Goal: Information Seeking & Learning: Check status

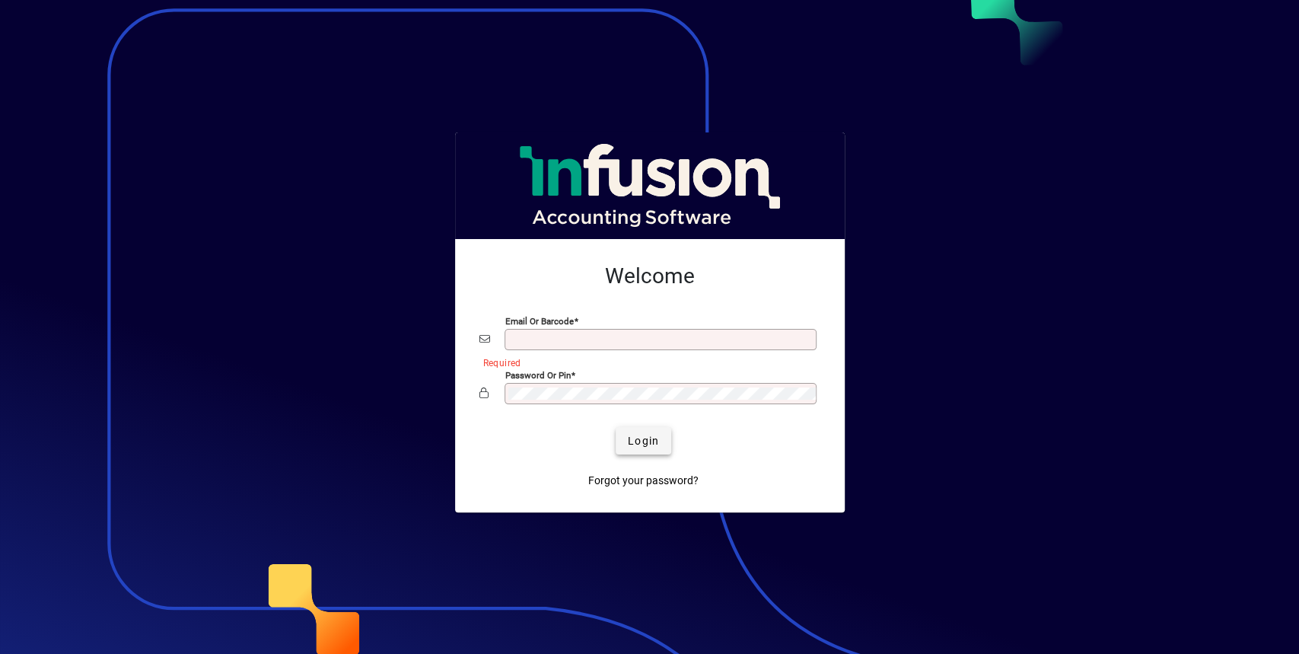
type input "**********"
click at [633, 443] on span "Login" at bounding box center [643, 441] width 31 height 16
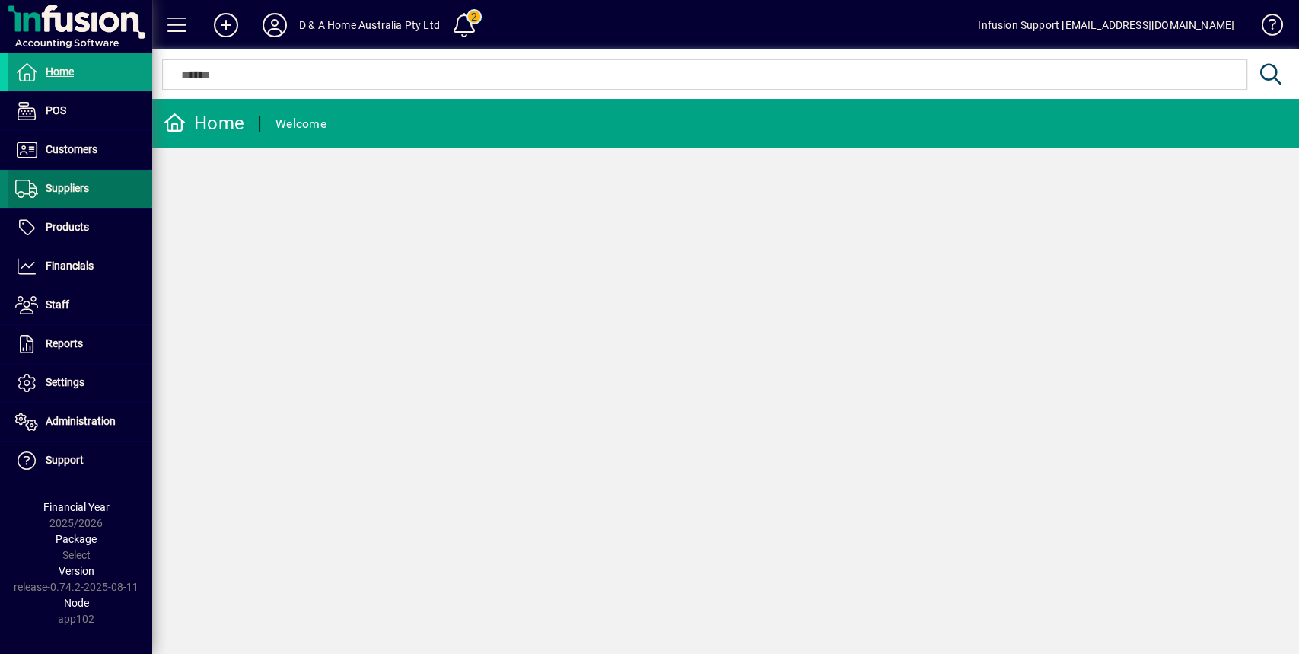
click at [68, 182] on span "Suppliers" at bounding box center [67, 188] width 43 height 12
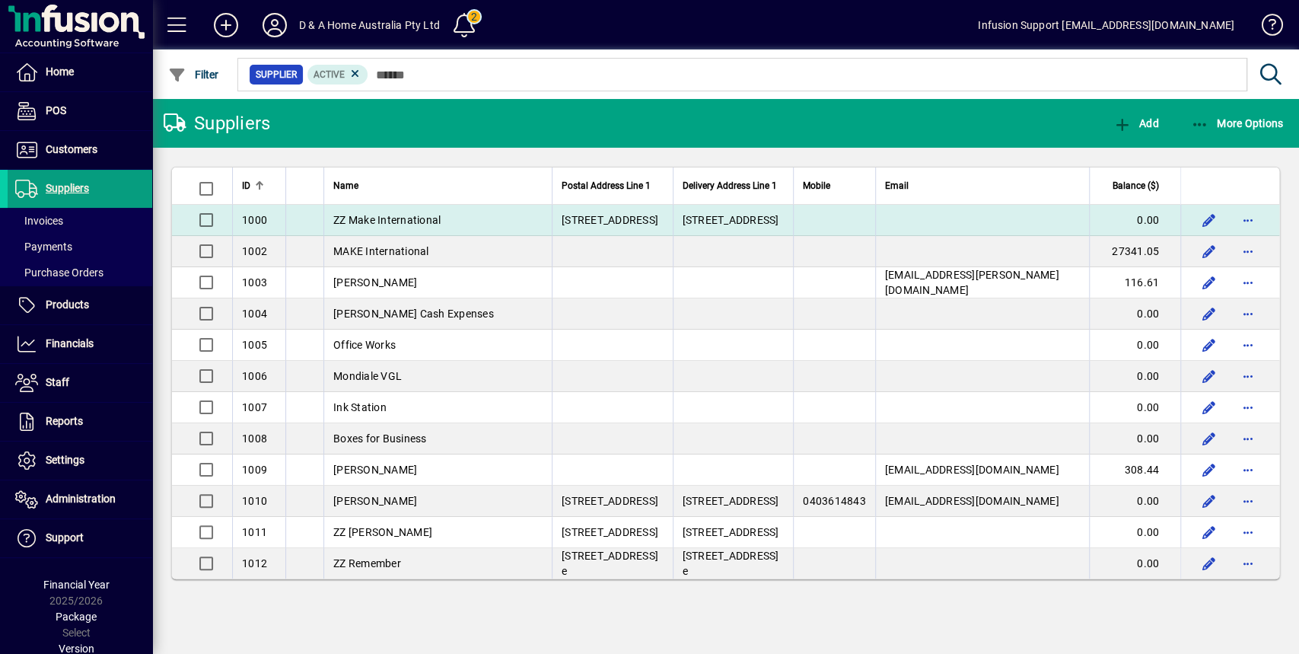
click at [426, 224] on span "ZZ Make International" at bounding box center [386, 220] width 107 height 12
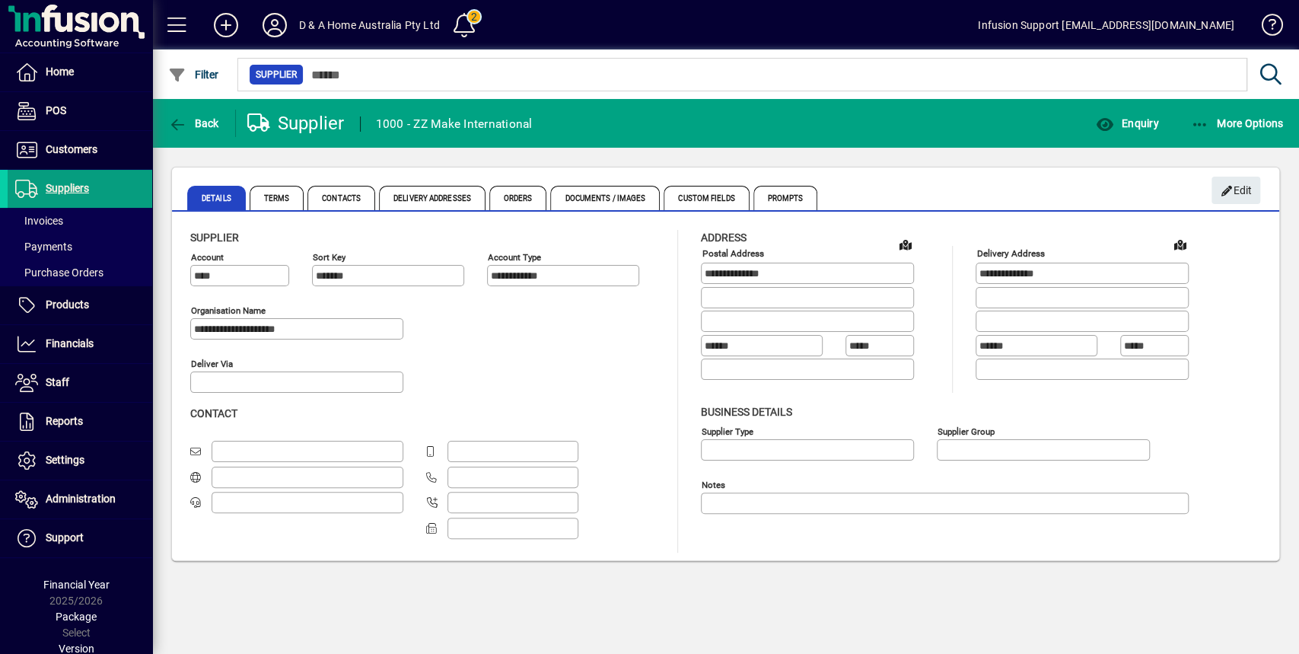
type input "**********"
click at [1145, 123] on span "Enquiry" at bounding box center [1126, 123] width 63 height 12
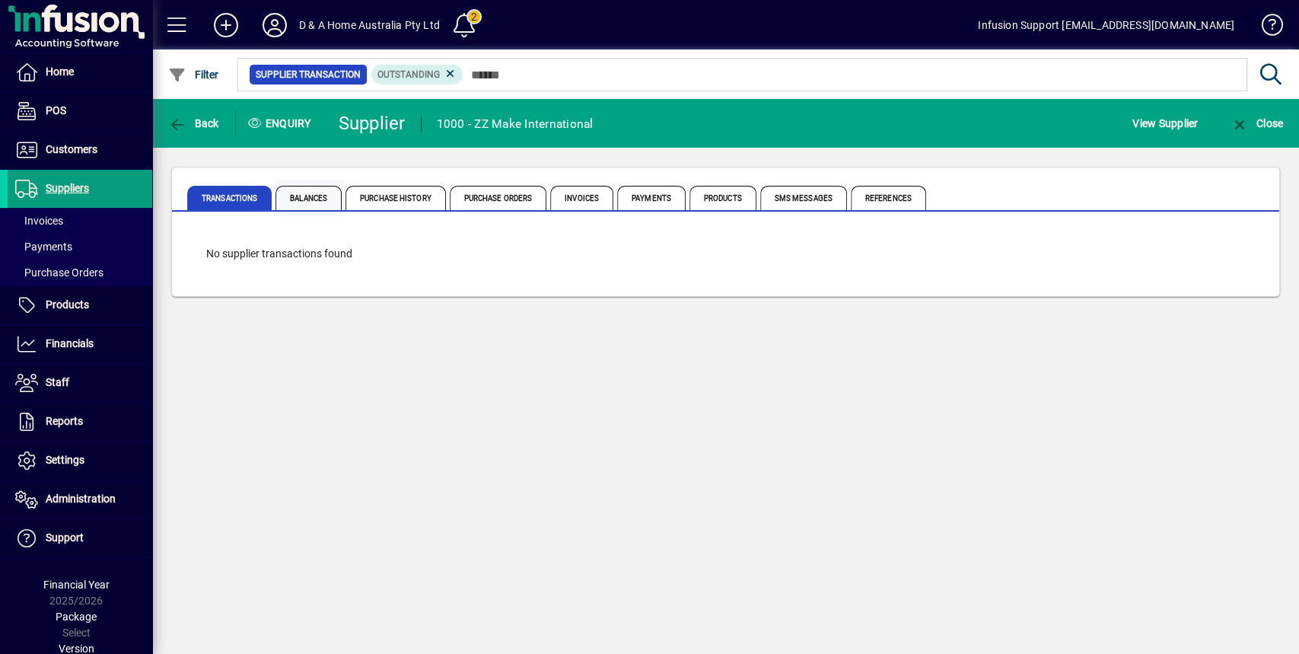
click at [315, 199] on span "Balances" at bounding box center [308, 198] width 66 height 24
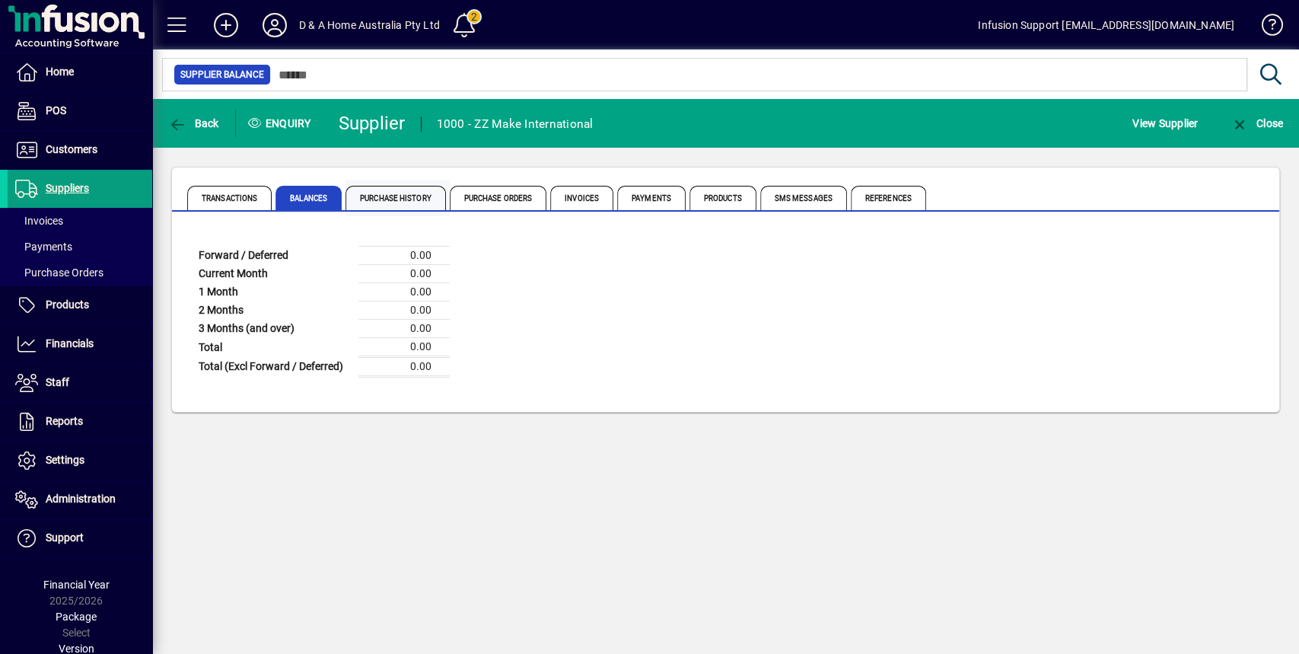
click at [408, 201] on span "Purchase History" at bounding box center [395, 198] width 100 height 24
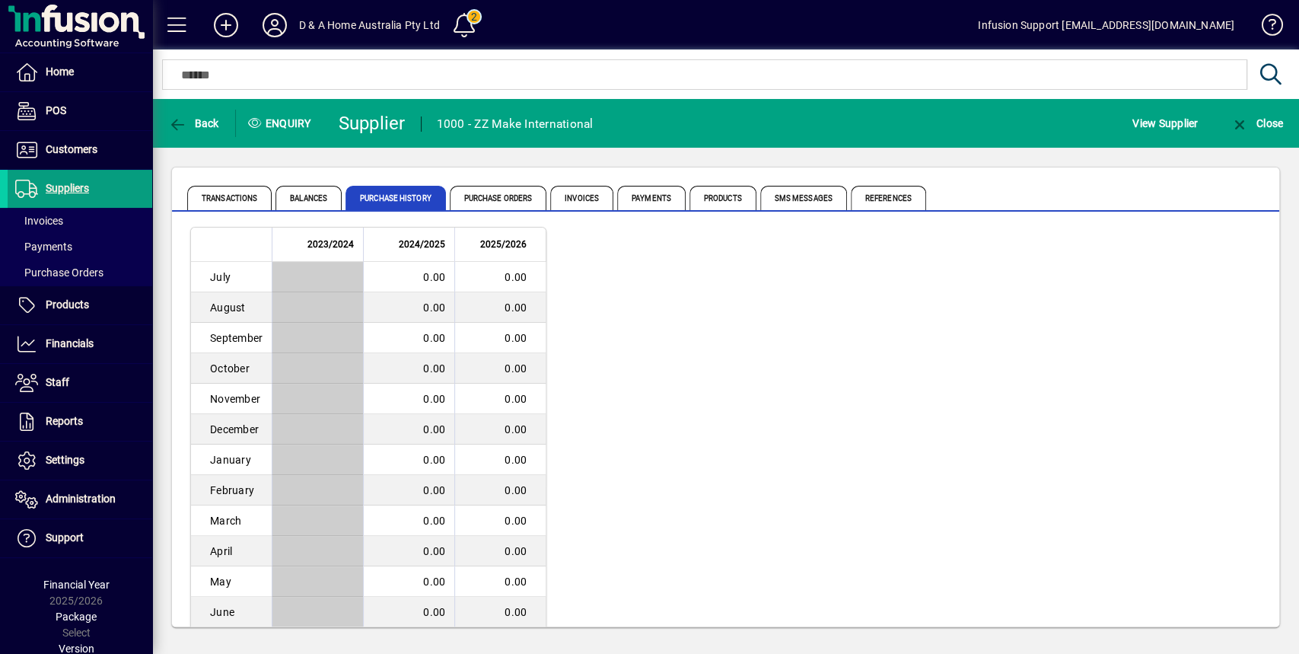
scroll to position [46, 0]
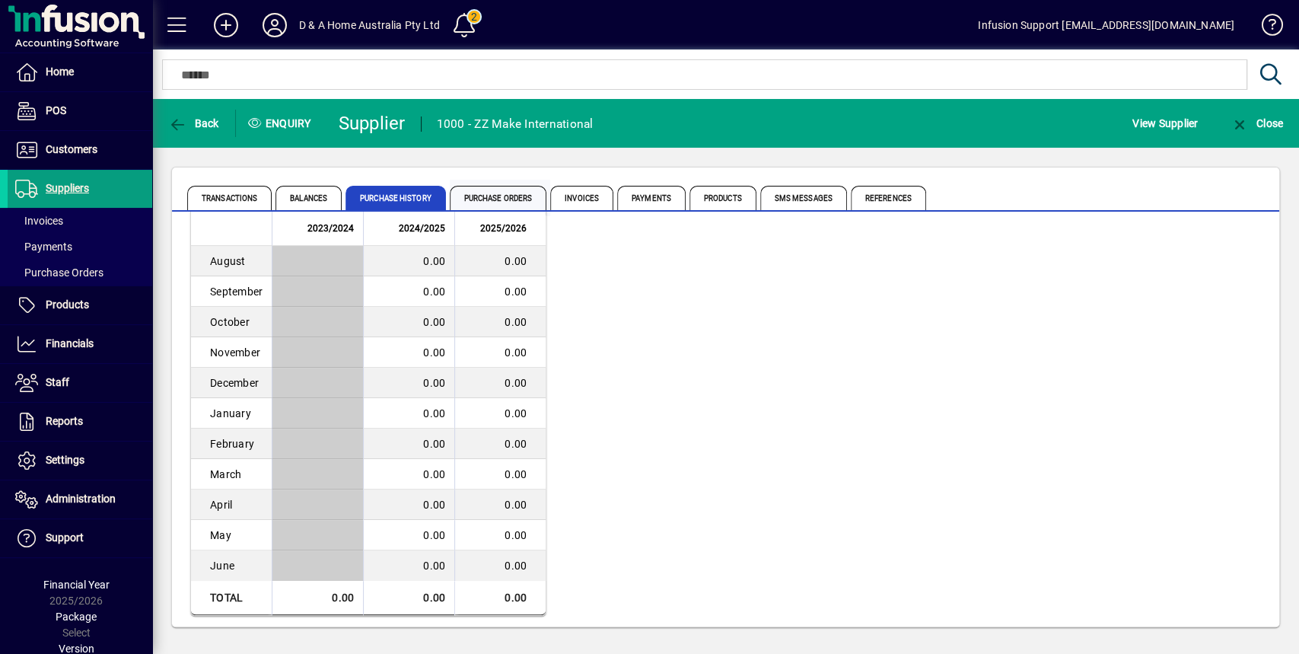
click at [498, 204] on span "Purchase Orders" at bounding box center [498, 198] width 97 height 24
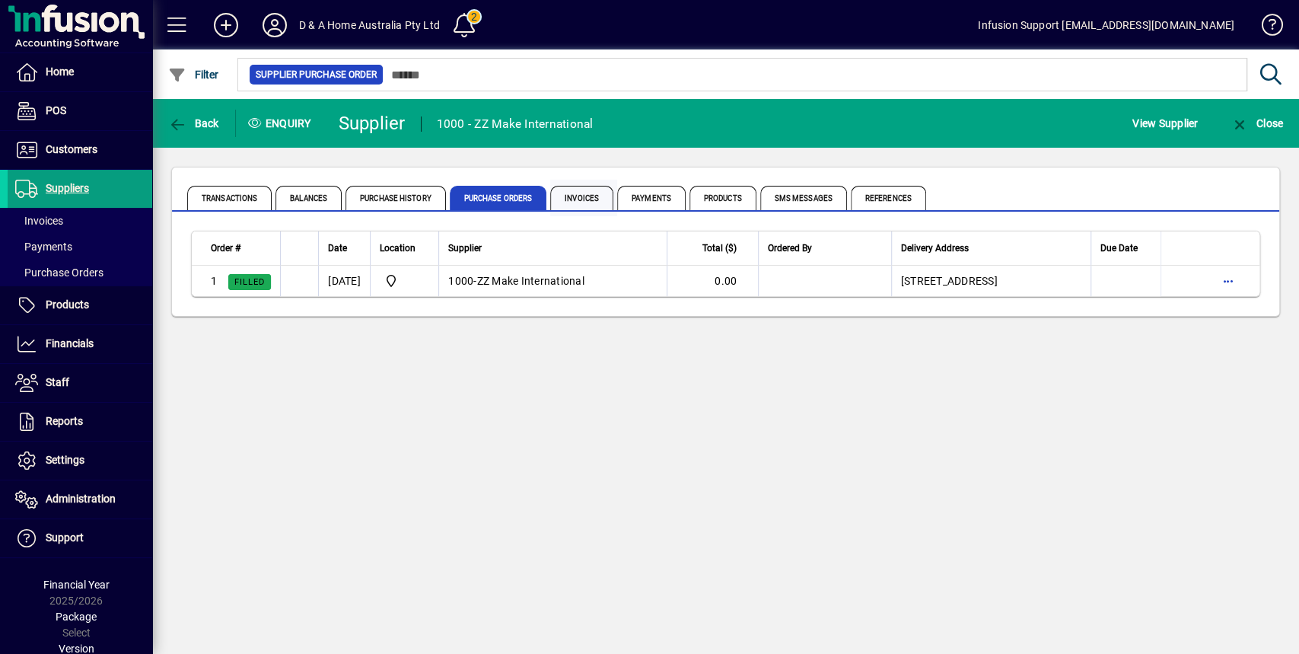
click at [584, 200] on span "Invoices" at bounding box center [581, 198] width 63 height 24
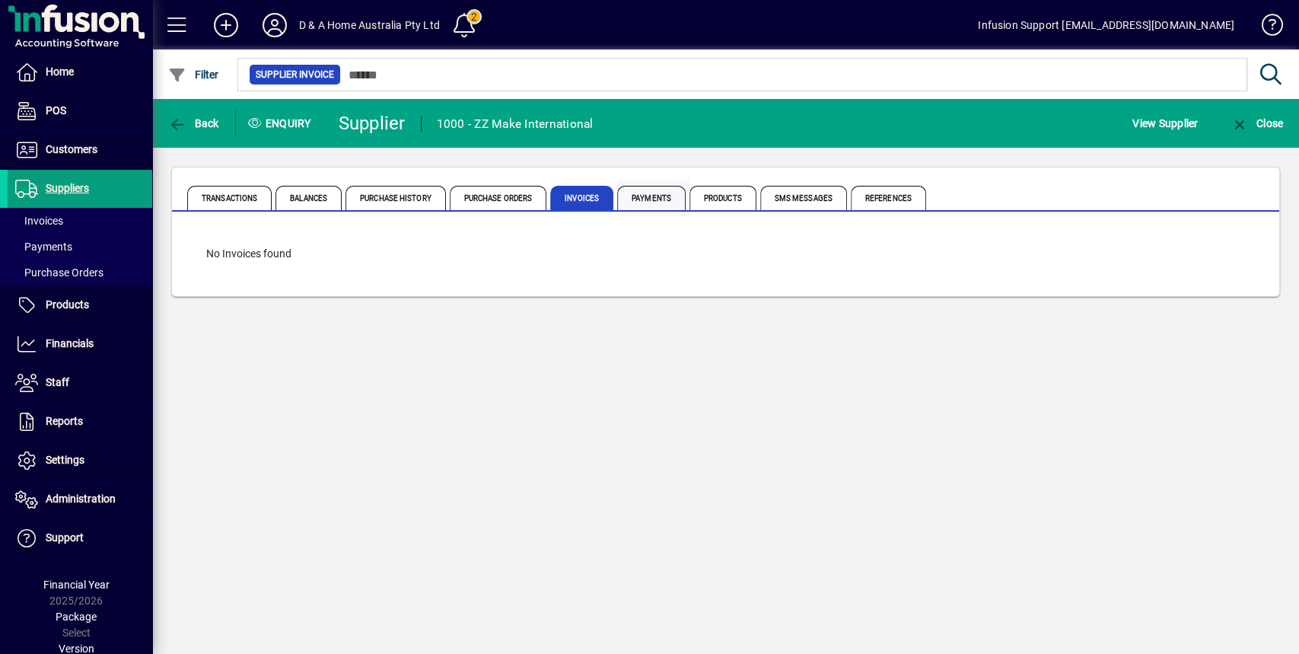
click at [648, 201] on span "Payments" at bounding box center [651, 198] width 68 height 24
click at [708, 198] on span "Products" at bounding box center [722, 198] width 67 height 24
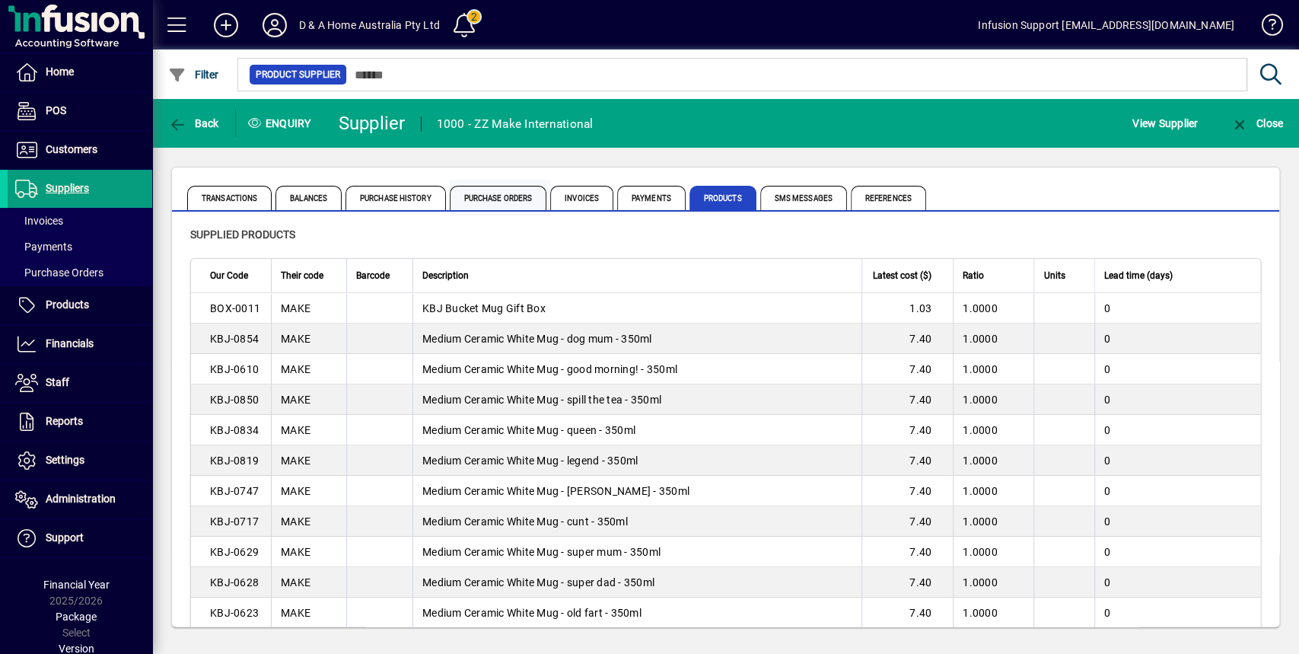
click at [505, 198] on span "Purchase Orders" at bounding box center [498, 198] width 97 height 24
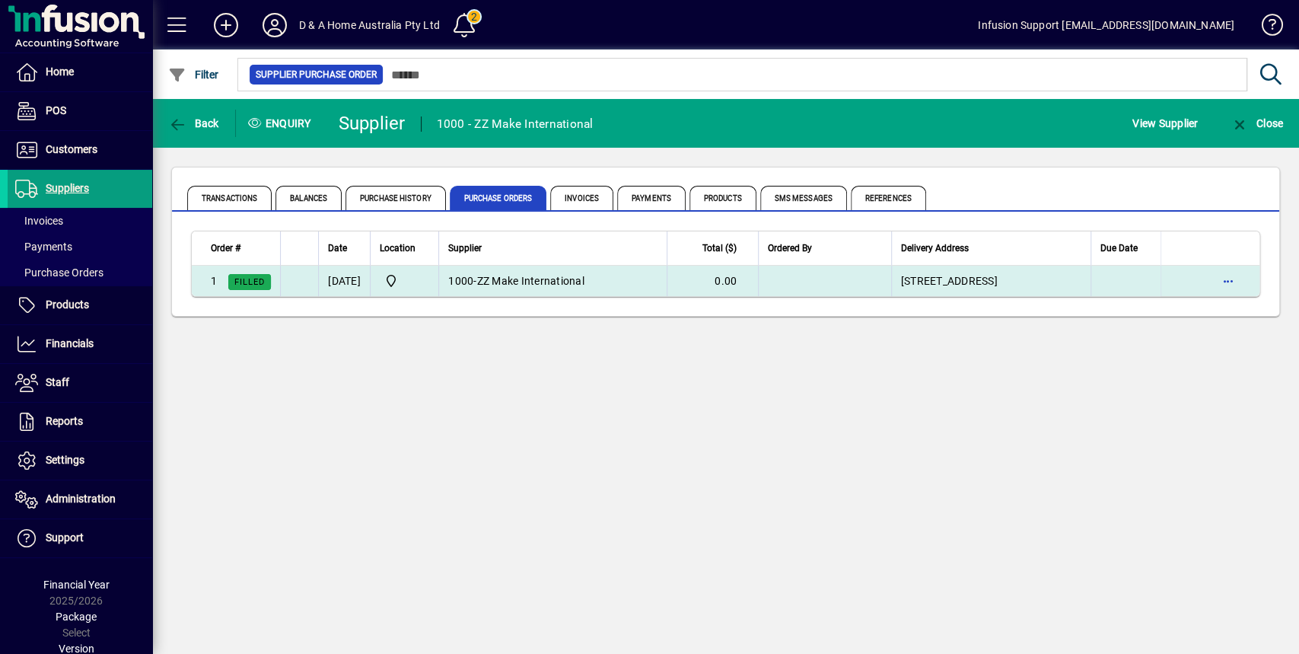
click at [508, 275] on span "ZZ Make International" at bounding box center [530, 281] width 107 height 12
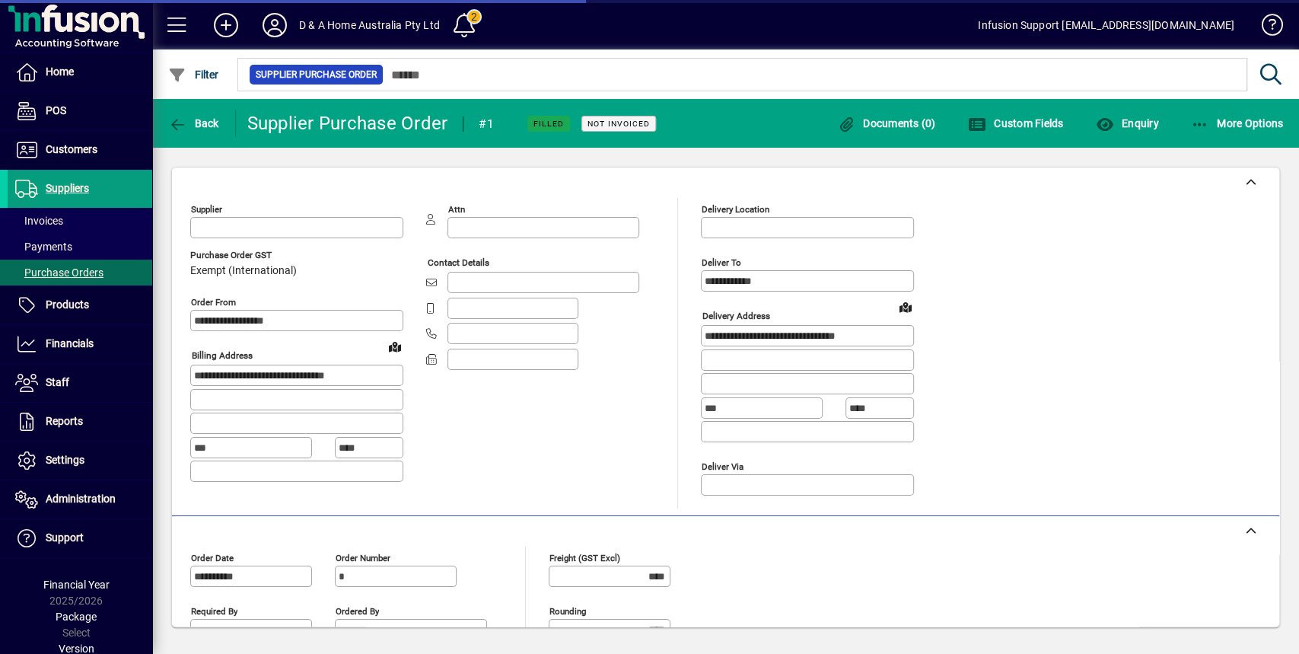
type input "**********"
type input "*********"
type input "**********"
type input "*********"
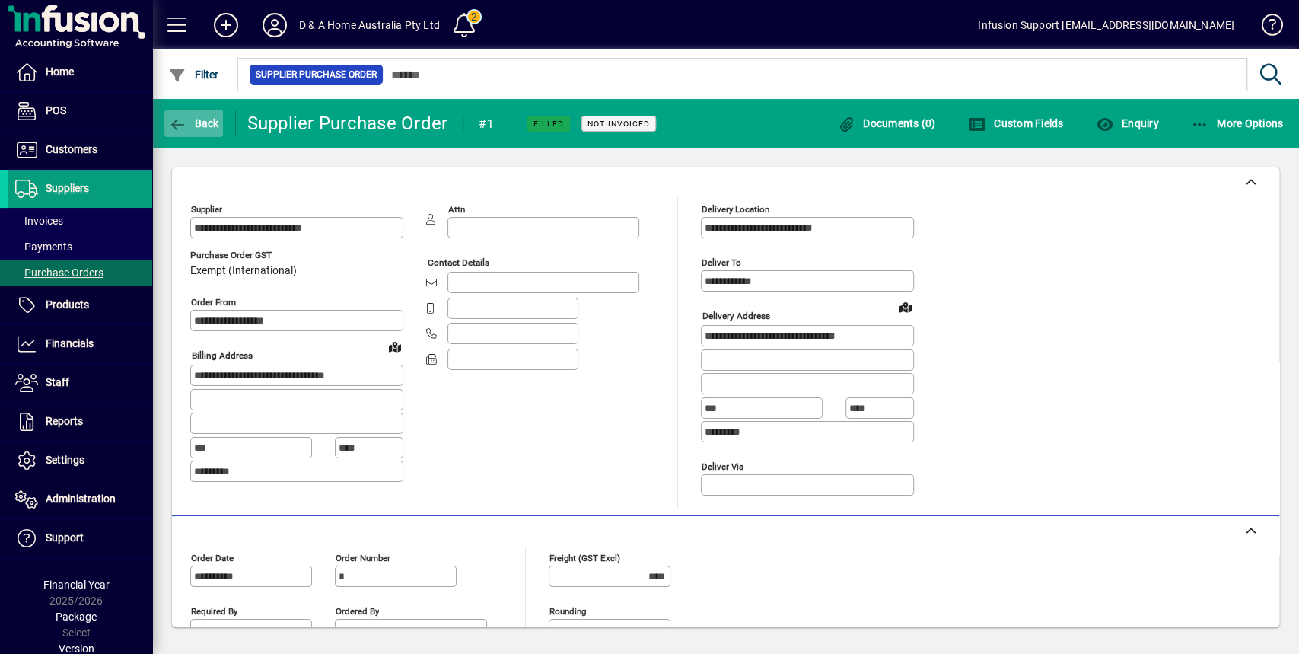
click at [207, 129] on span "Back" at bounding box center [193, 123] width 51 height 12
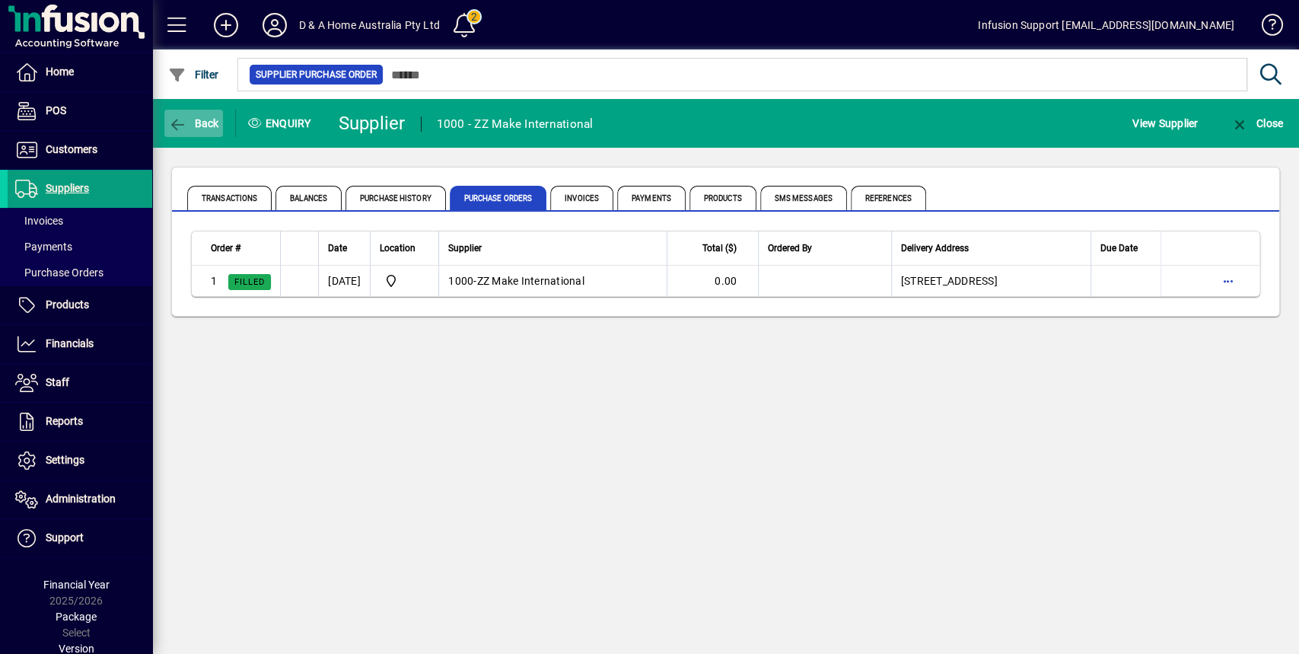
click at [198, 129] on span "button" at bounding box center [193, 123] width 59 height 37
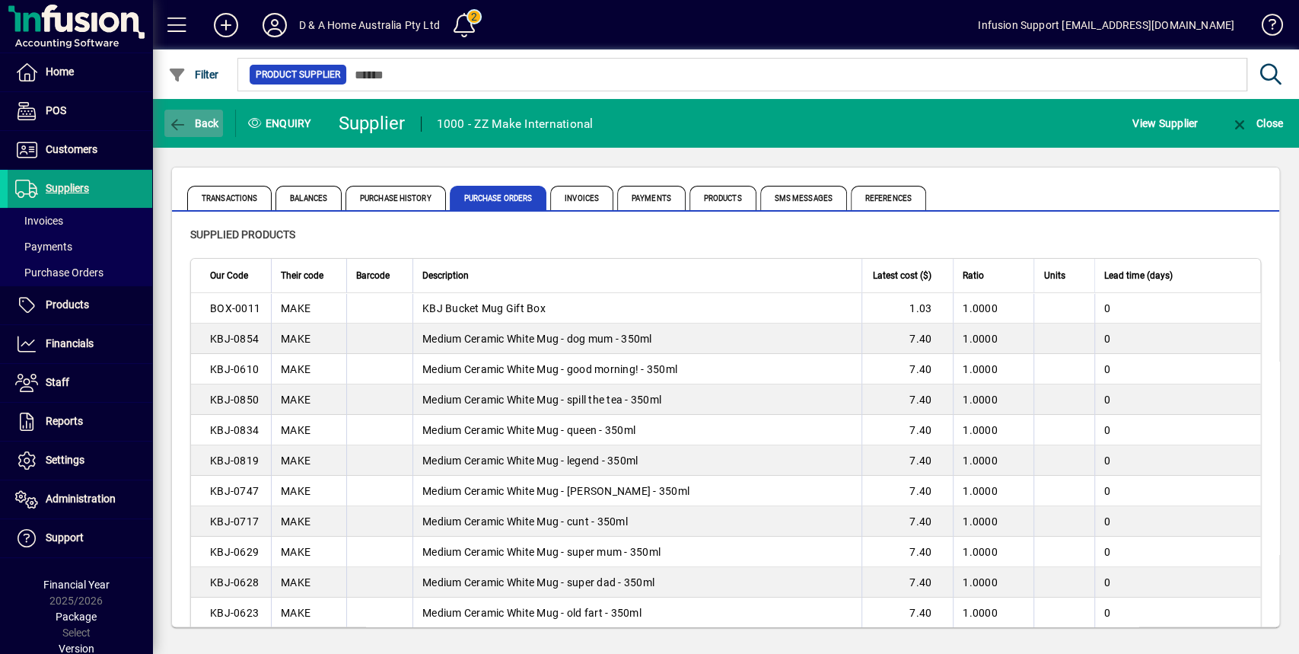
click at [205, 132] on span "button" at bounding box center [193, 123] width 59 height 37
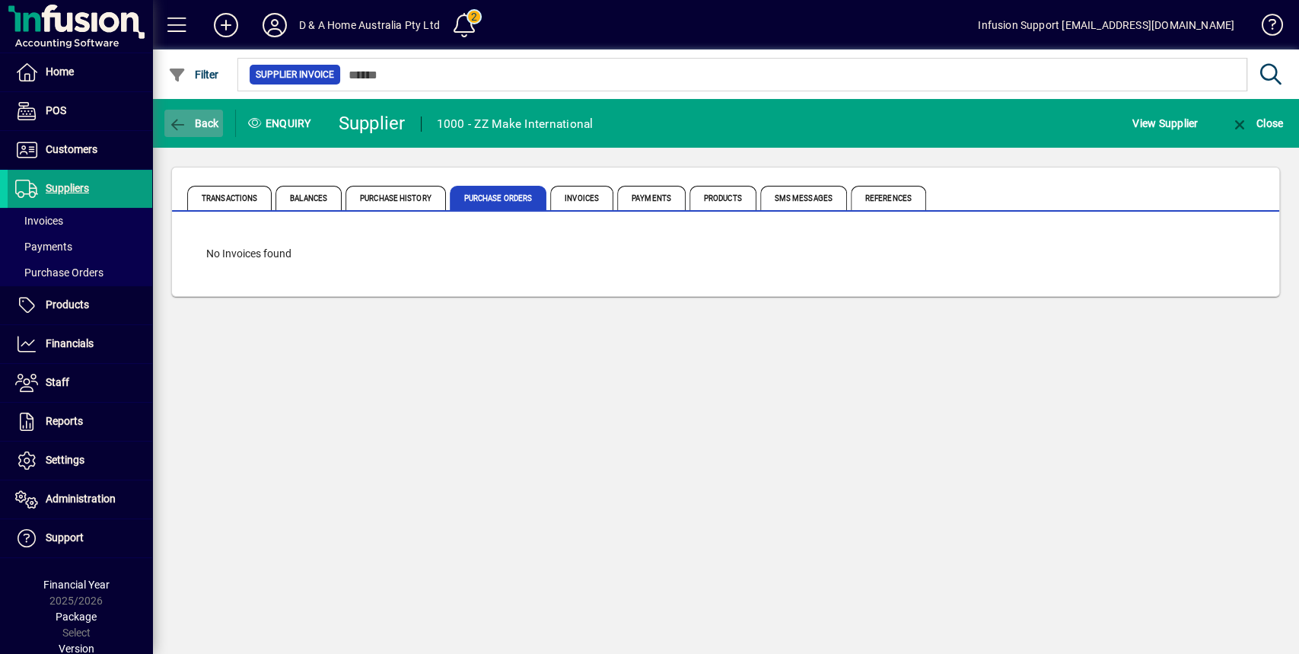
click at [205, 132] on span "button" at bounding box center [193, 123] width 59 height 37
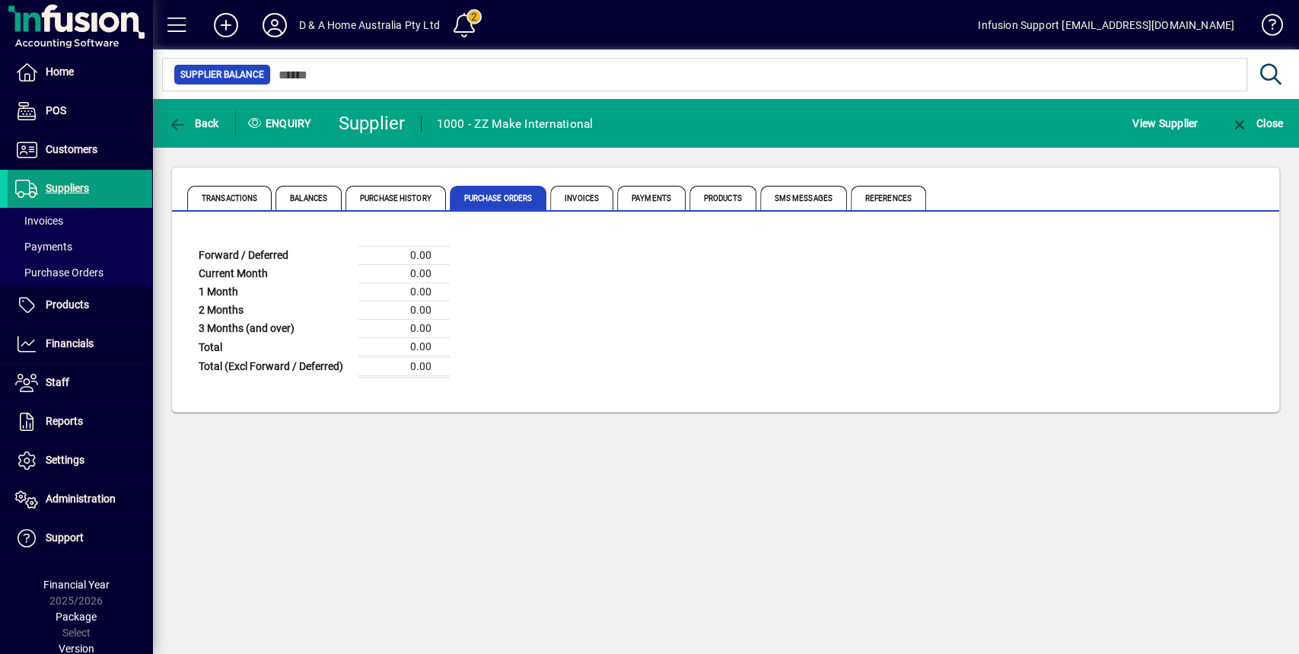
click at [302, 228] on app-page-flat "Forward / Deferred 0.00 Current Month 0.00 1 Month 0.00 2 Months 0.00 3 Months …" at bounding box center [725, 312] width 1107 height 200
click at [186, 117] on icon "button" at bounding box center [177, 124] width 19 height 15
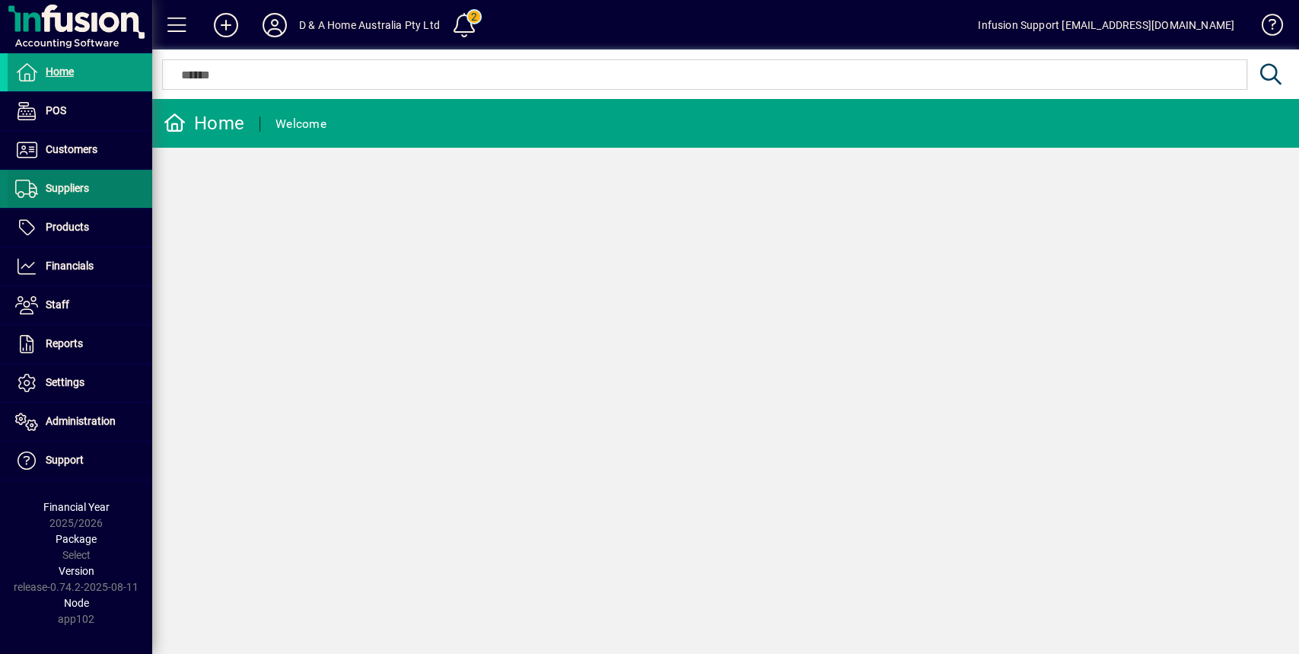
click at [72, 186] on span "Suppliers" at bounding box center [67, 188] width 43 height 12
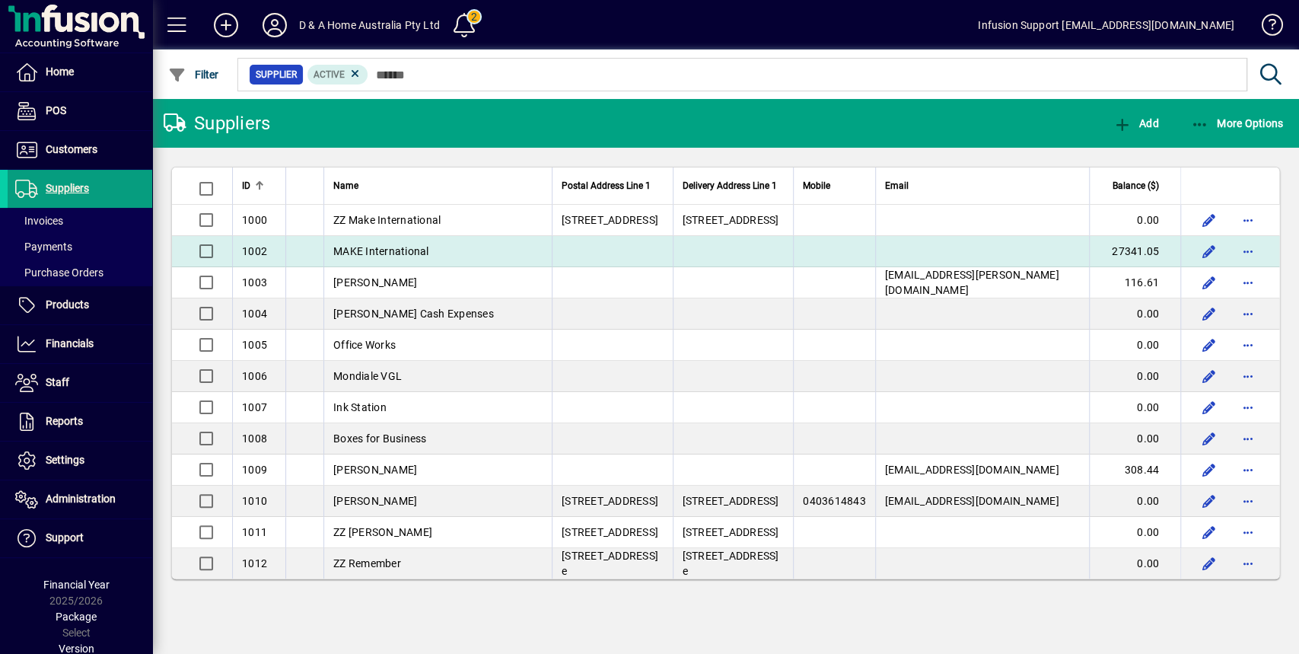
click at [376, 250] on span "MAKE International" at bounding box center [381, 251] width 96 height 12
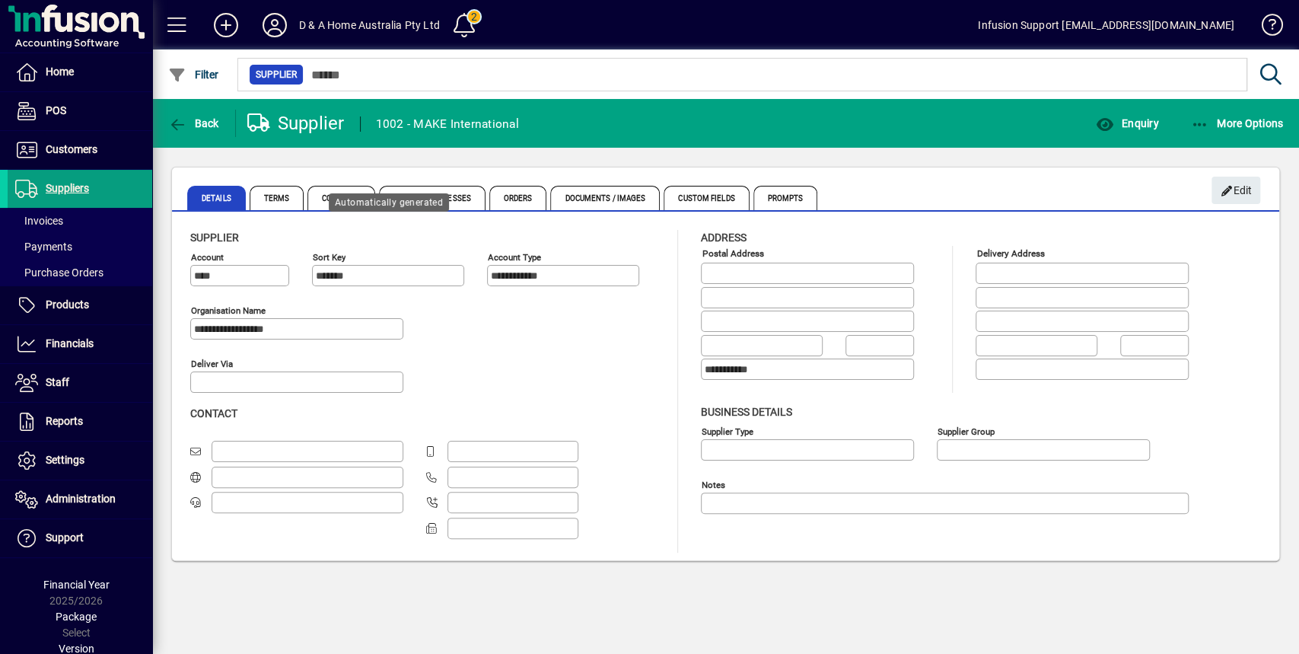
type input "**********"
click at [1135, 114] on span "button" at bounding box center [1126, 123] width 71 height 37
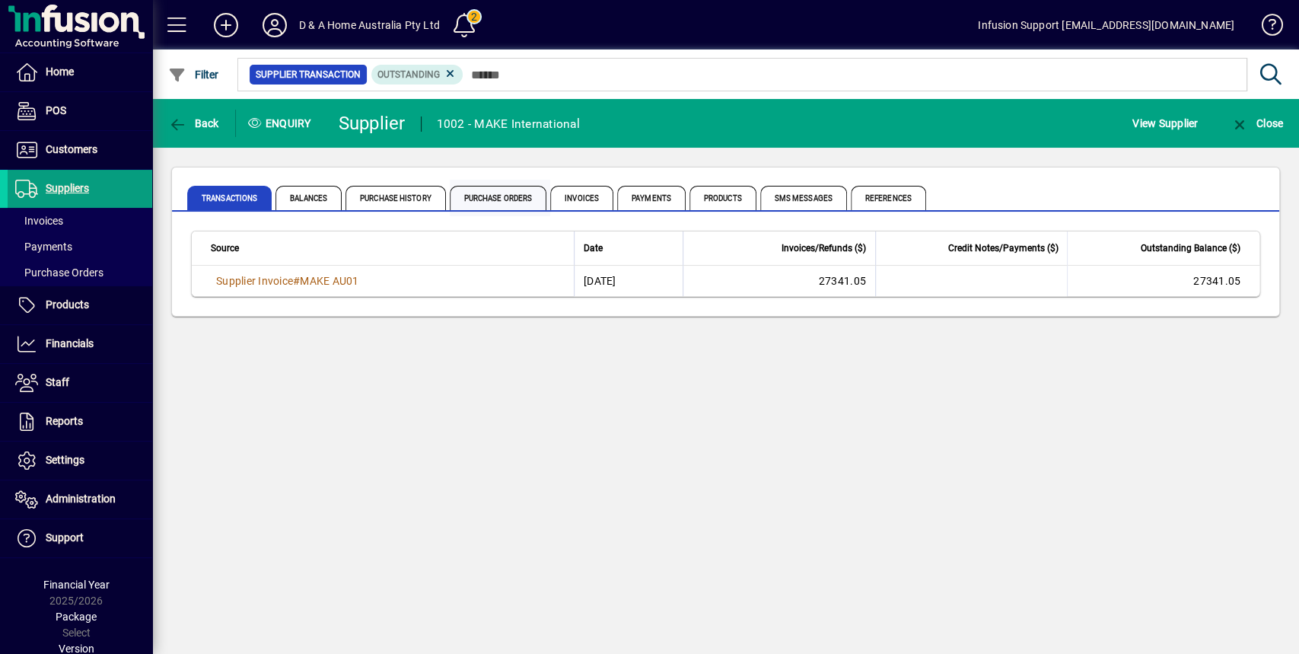
click at [483, 201] on span "Purchase Orders" at bounding box center [498, 198] width 97 height 24
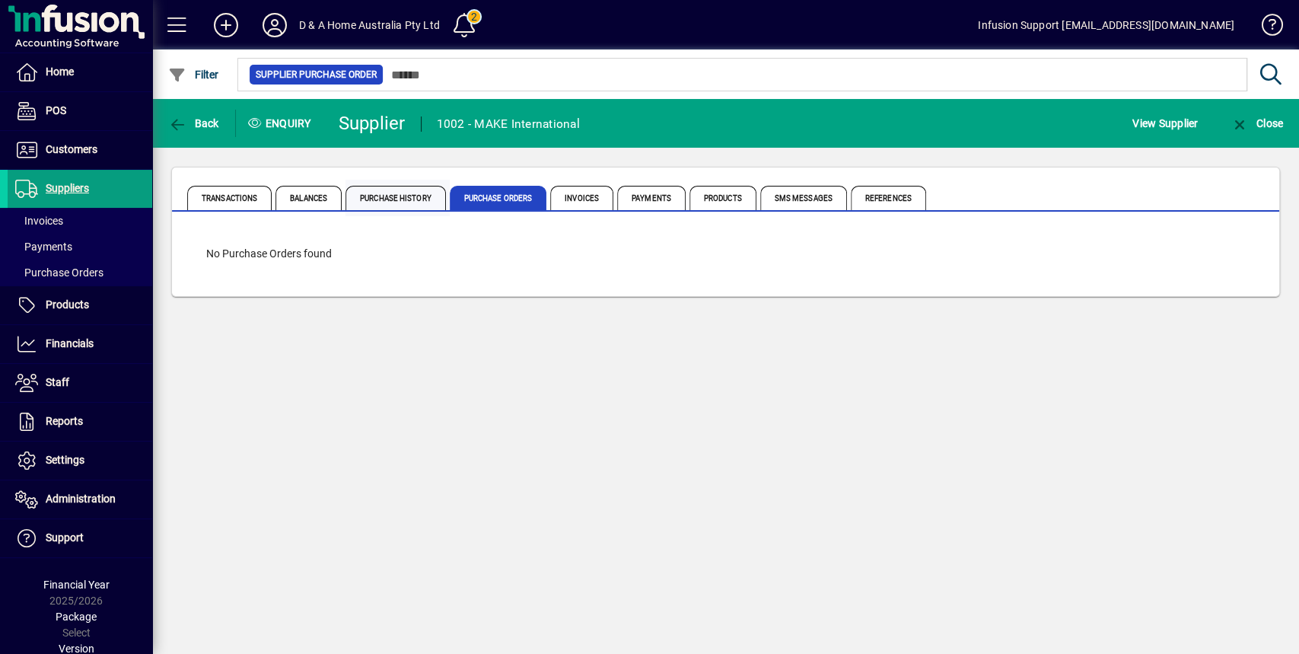
click at [418, 190] on span "Purchase History" at bounding box center [395, 198] width 100 height 24
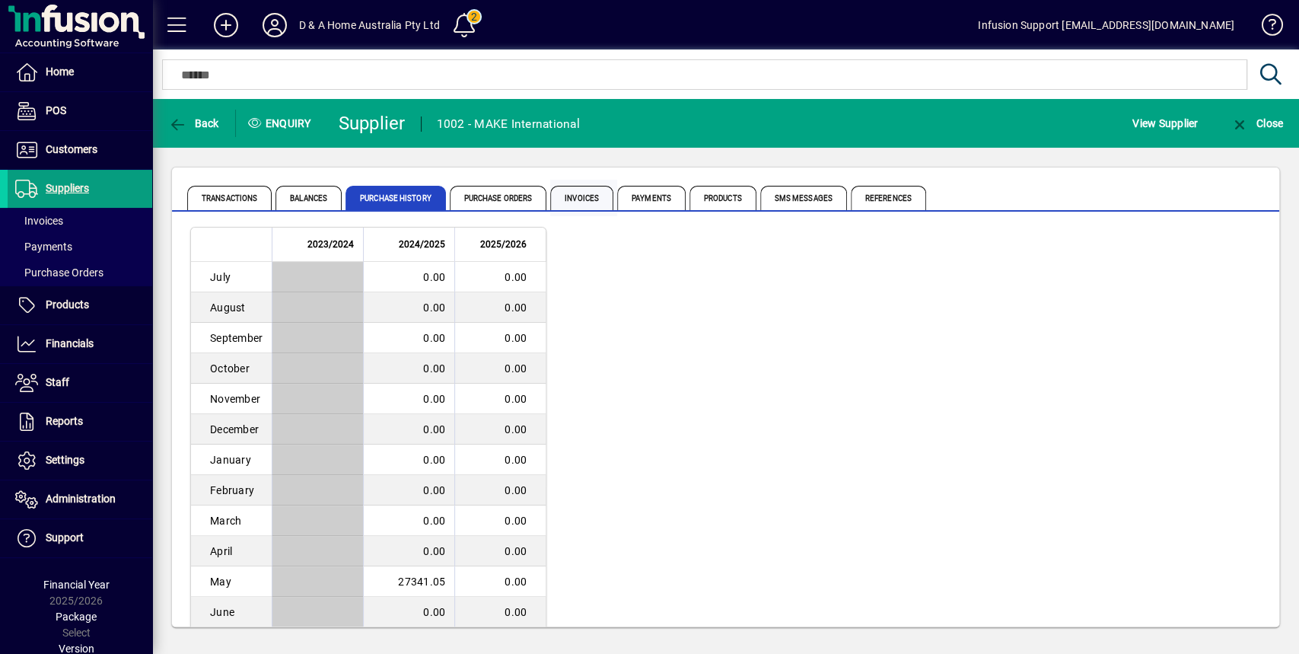
click at [600, 206] on span "Invoices" at bounding box center [581, 198] width 63 height 24
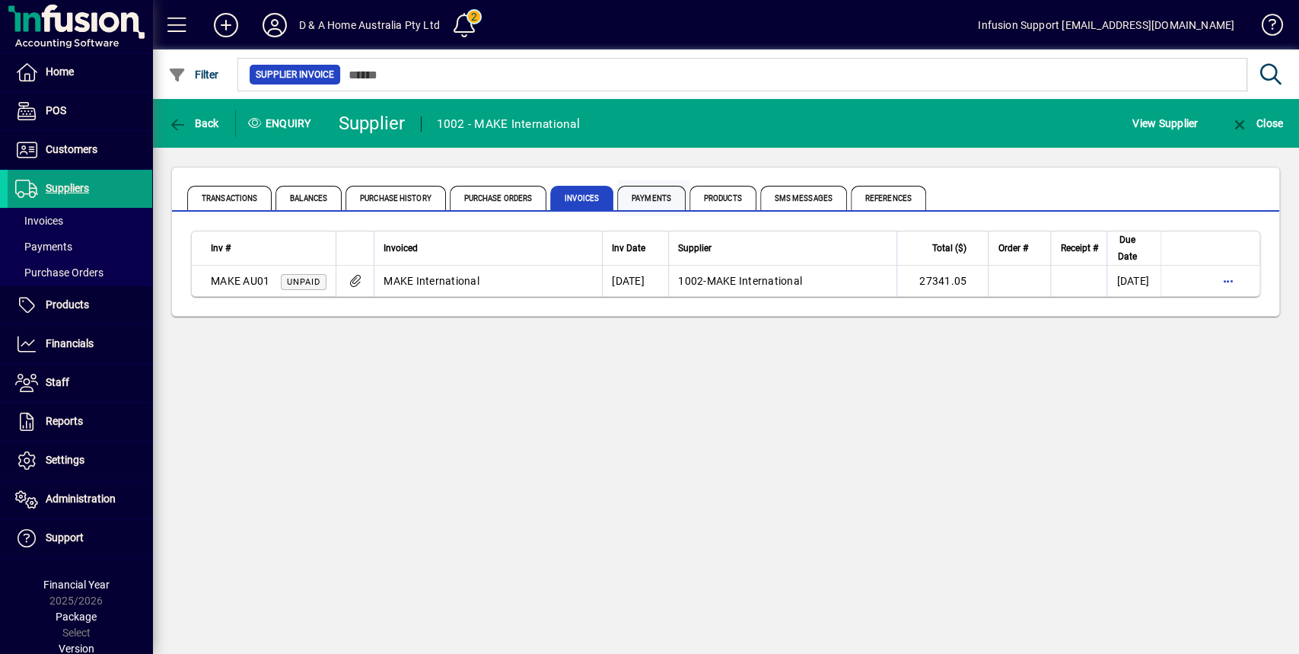
click at [670, 199] on span "Payments" at bounding box center [651, 198] width 68 height 24
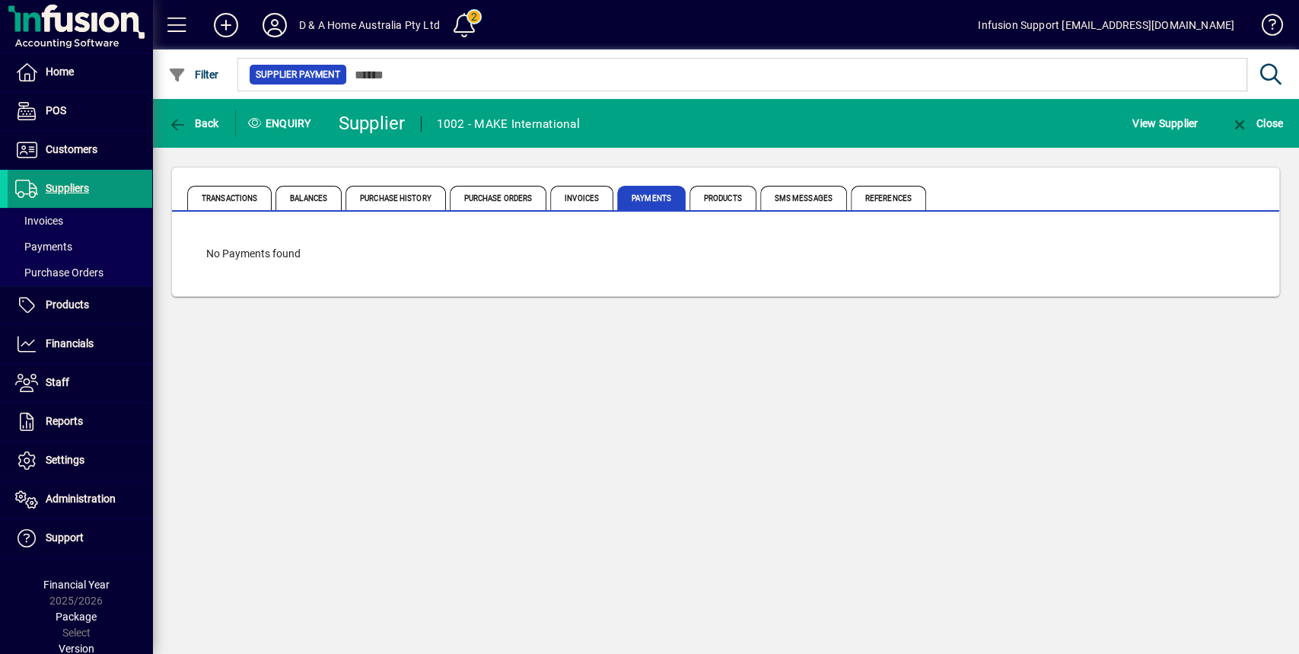
click at [107, 196] on span at bounding box center [80, 188] width 145 height 37
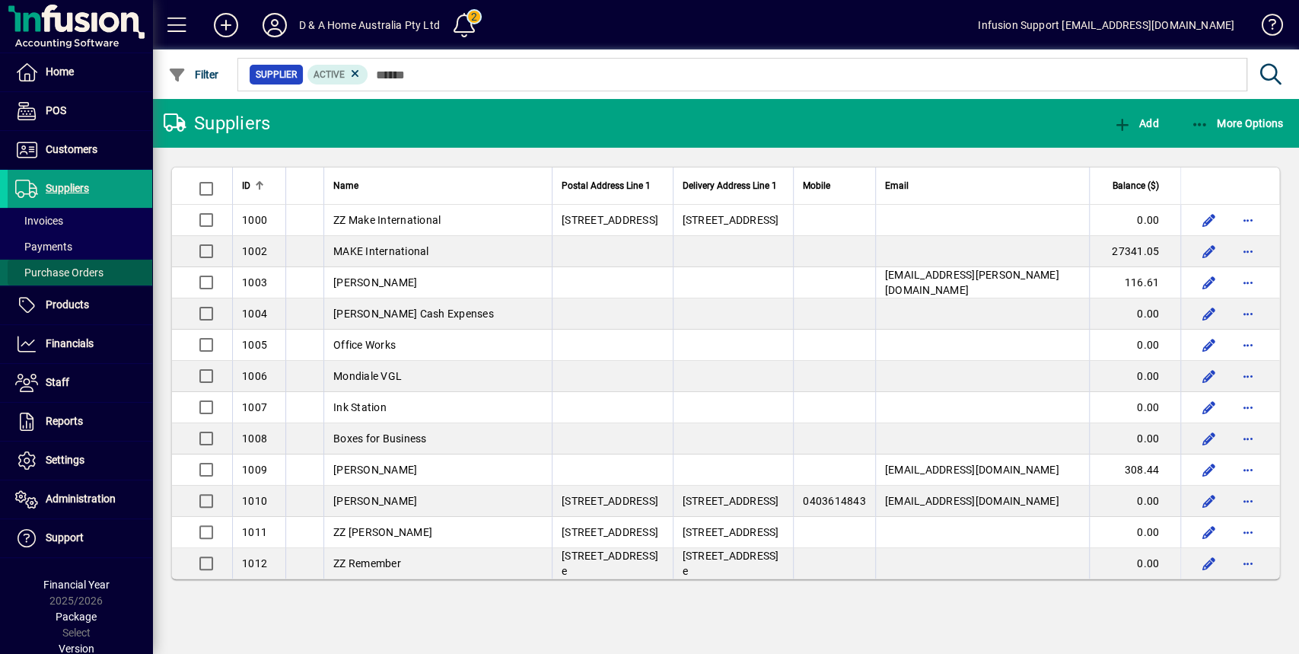
click at [87, 280] on span at bounding box center [80, 272] width 145 height 37
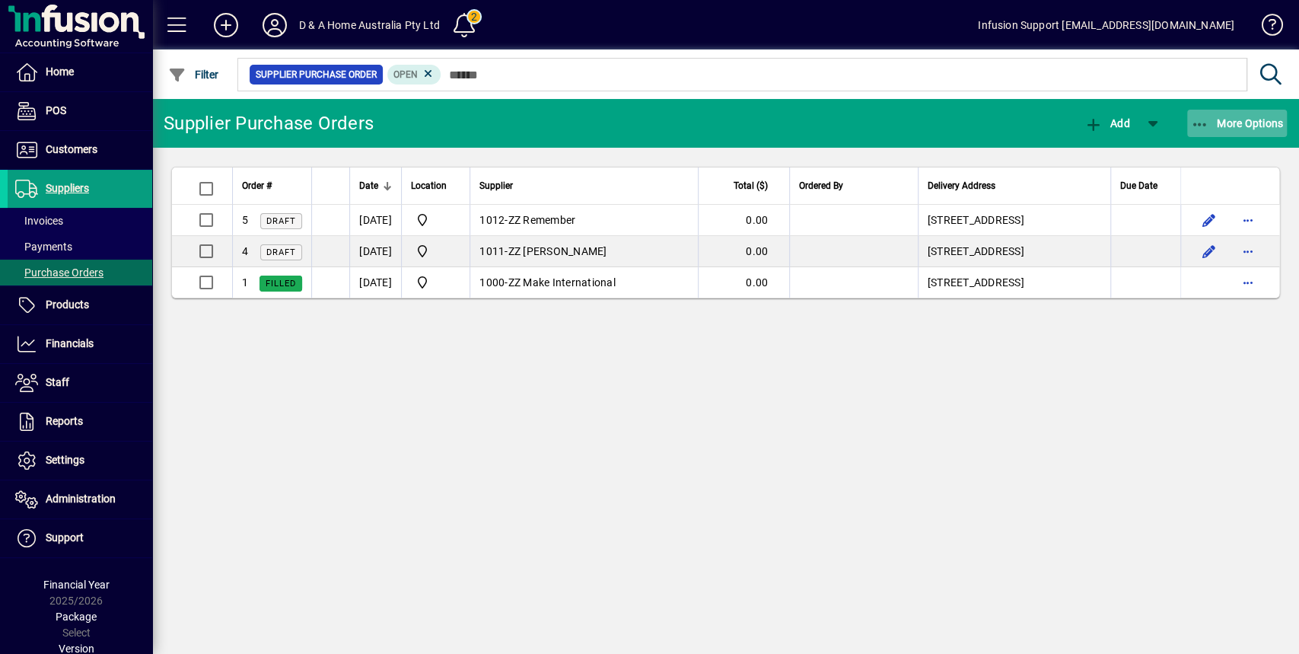
click at [1274, 114] on span "button" at bounding box center [1237, 123] width 100 height 37
click at [1274, 114] on div at bounding box center [649, 327] width 1299 height 654
click at [1208, 123] on icon "button" at bounding box center [1200, 124] width 19 height 15
click at [1208, 123] on div at bounding box center [649, 327] width 1299 height 654
click at [1157, 122] on span "button" at bounding box center [1153, 123] width 37 height 37
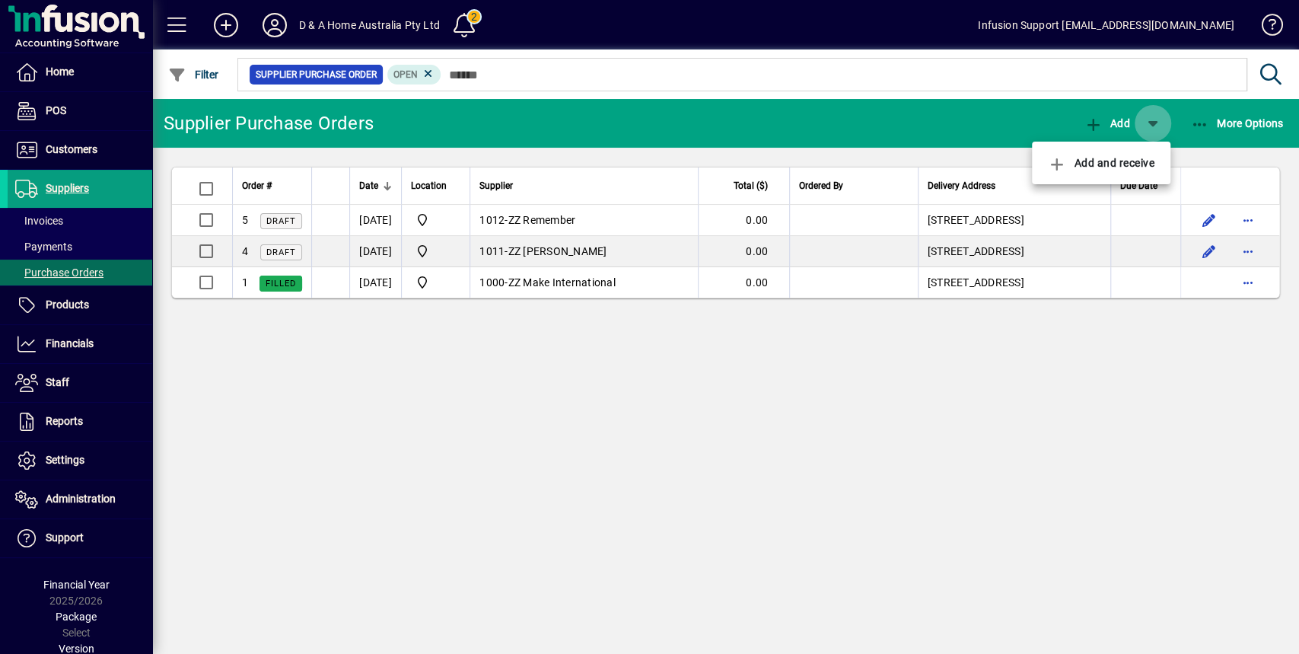
click at [1157, 122] on div at bounding box center [649, 327] width 1299 height 654
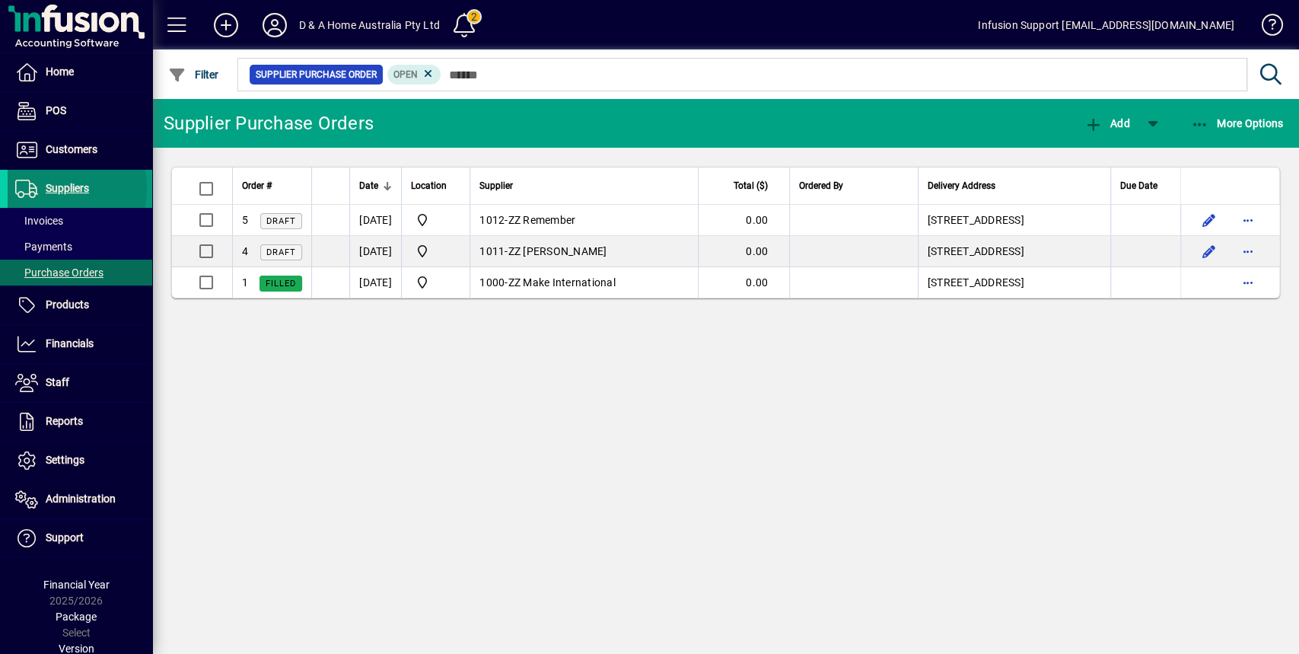
click at [55, 187] on span "Suppliers" at bounding box center [67, 188] width 43 height 12
